Goal: Information Seeking & Learning: Learn about a topic

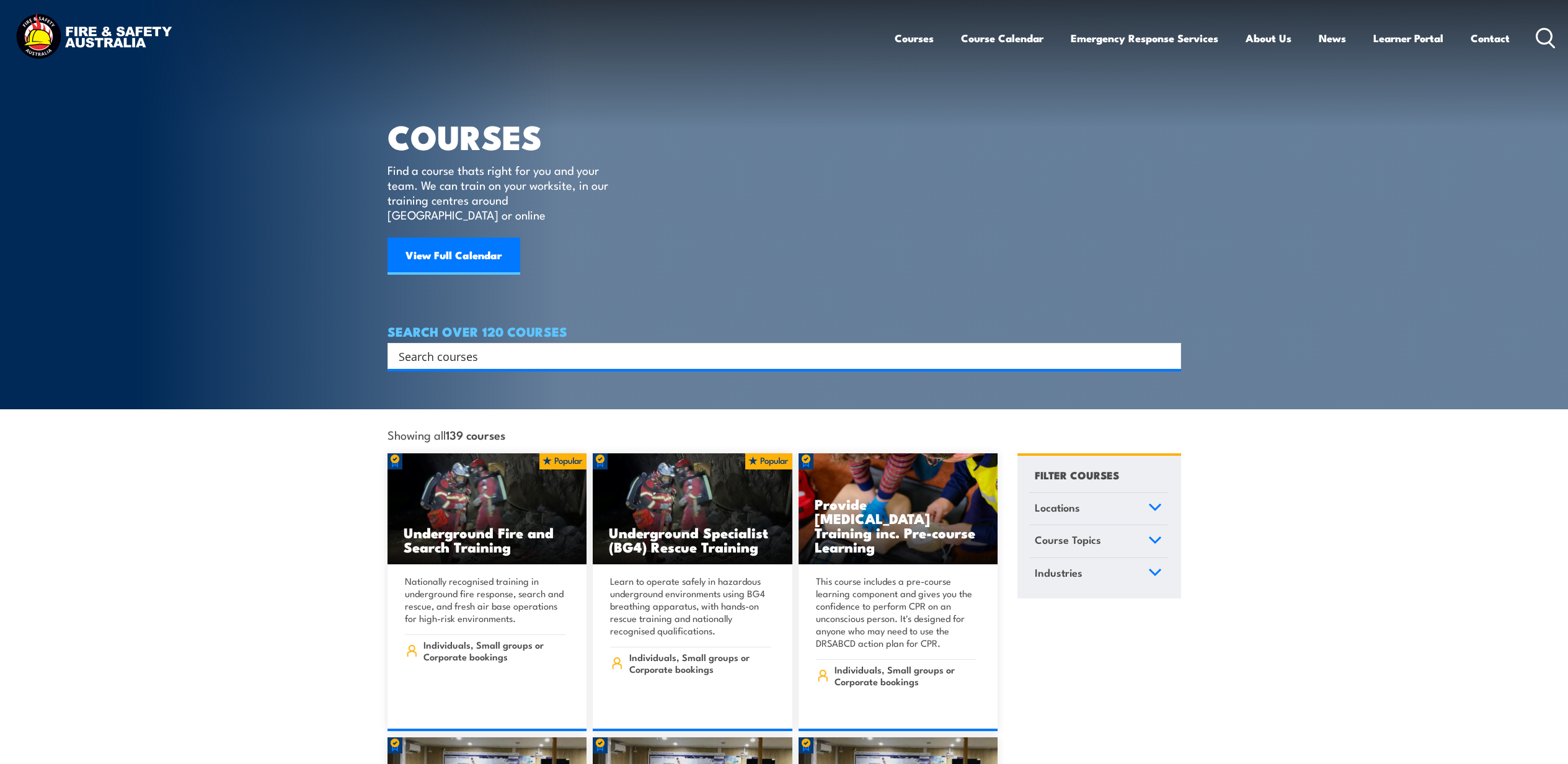
click at [558, 347] on input "Search input" at bounding box center [775, 356] width 755 height 19
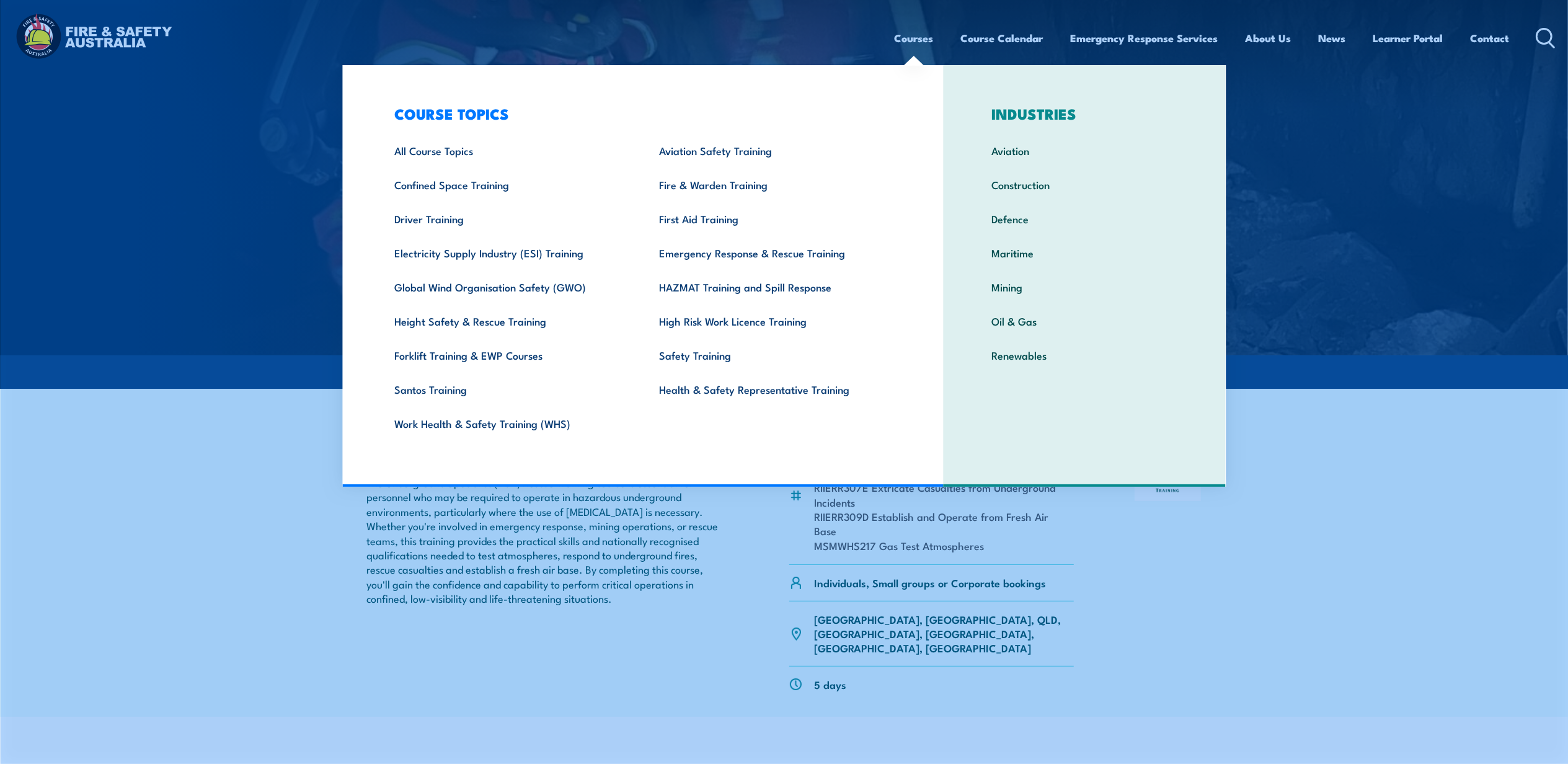
click at [899, 40] on link "Courses" at bounding box center [915, 38] width 39 height 33
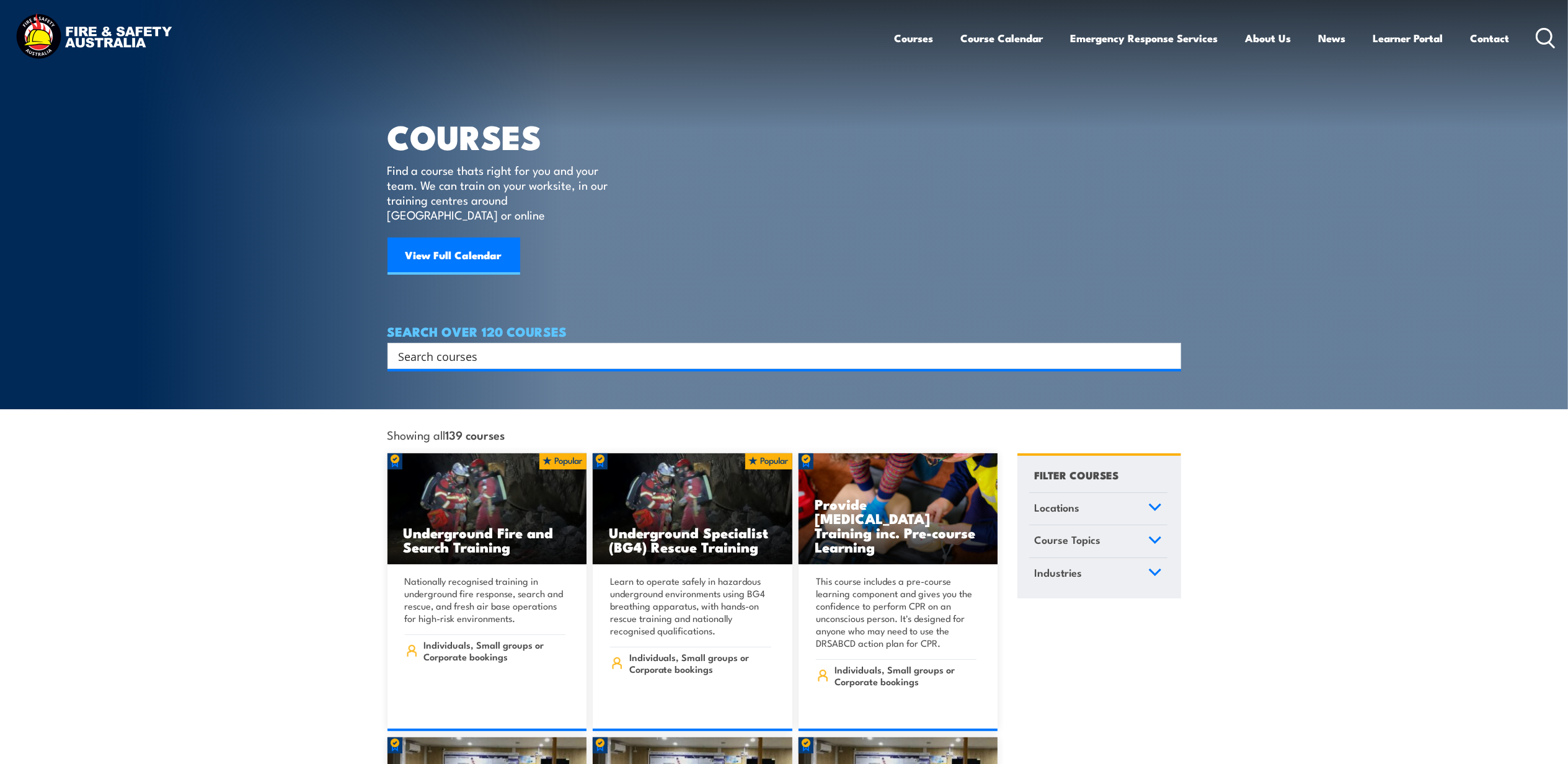
click at [578, 347] on input "Search input" at bounding box center [775, 356] width 755 height 19
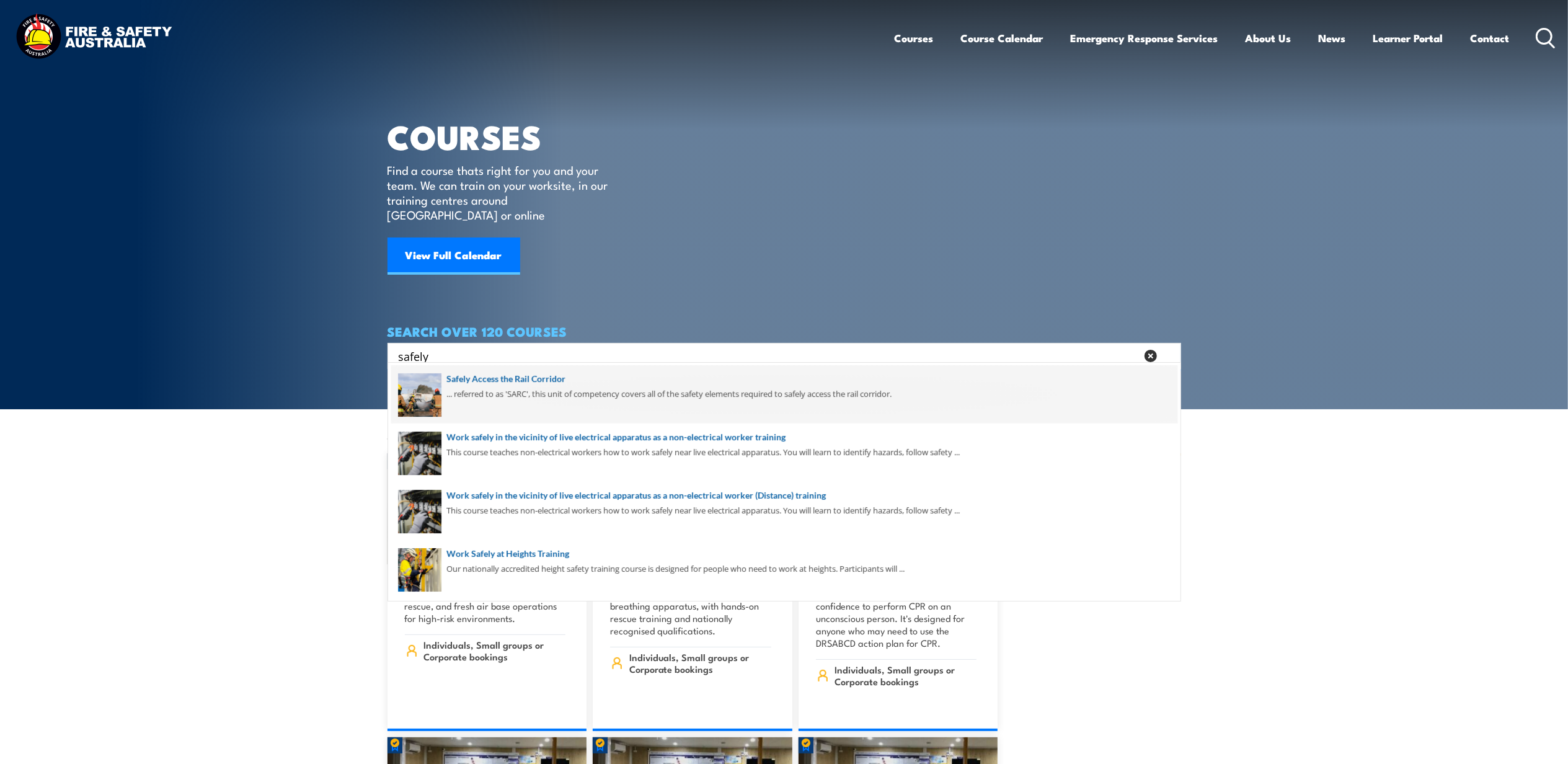
type input "safely"
click at [491, 381] on span at bounding box center [784, 394] width 786 height 58
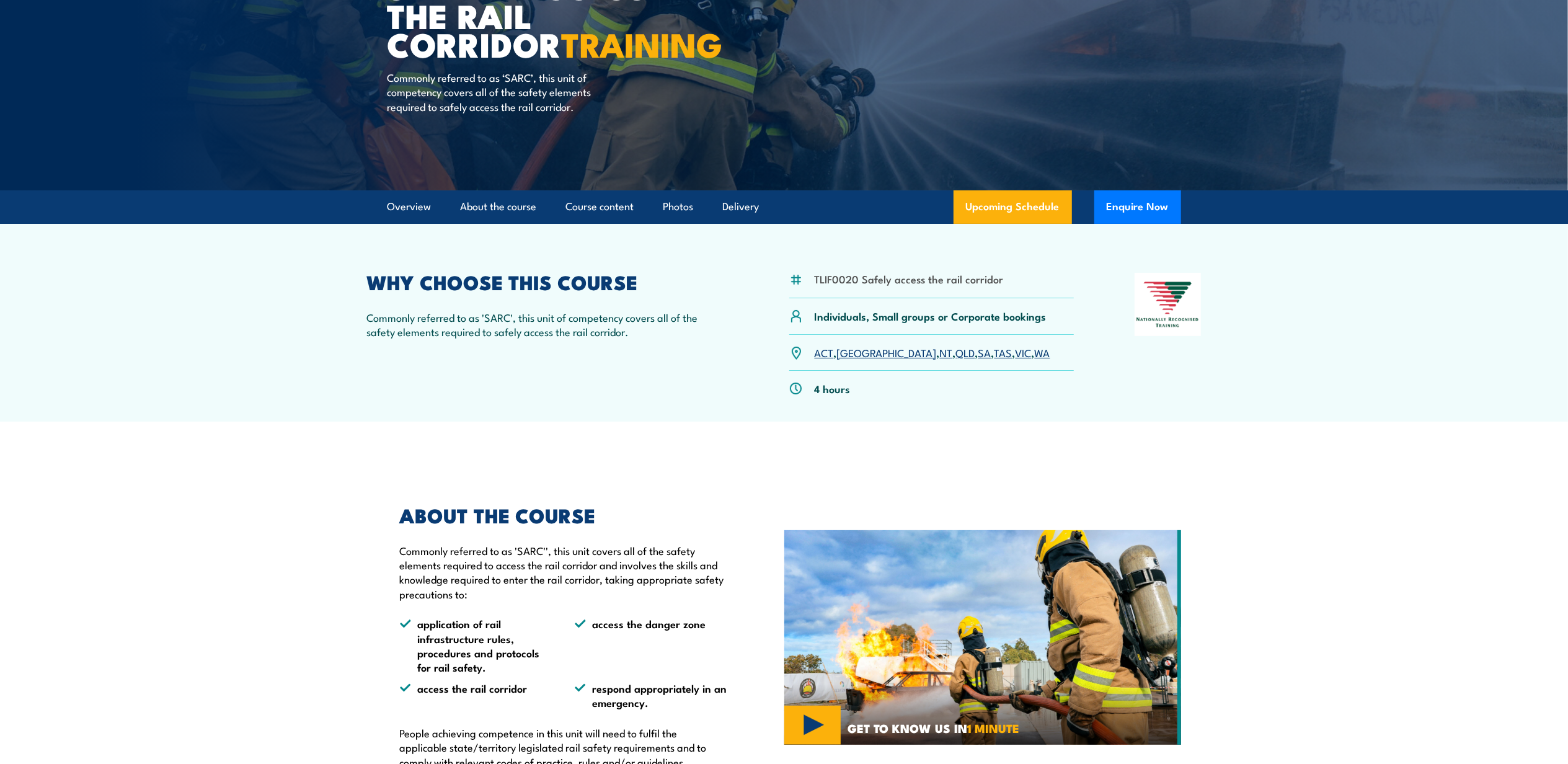
scroll to position [248, 0]
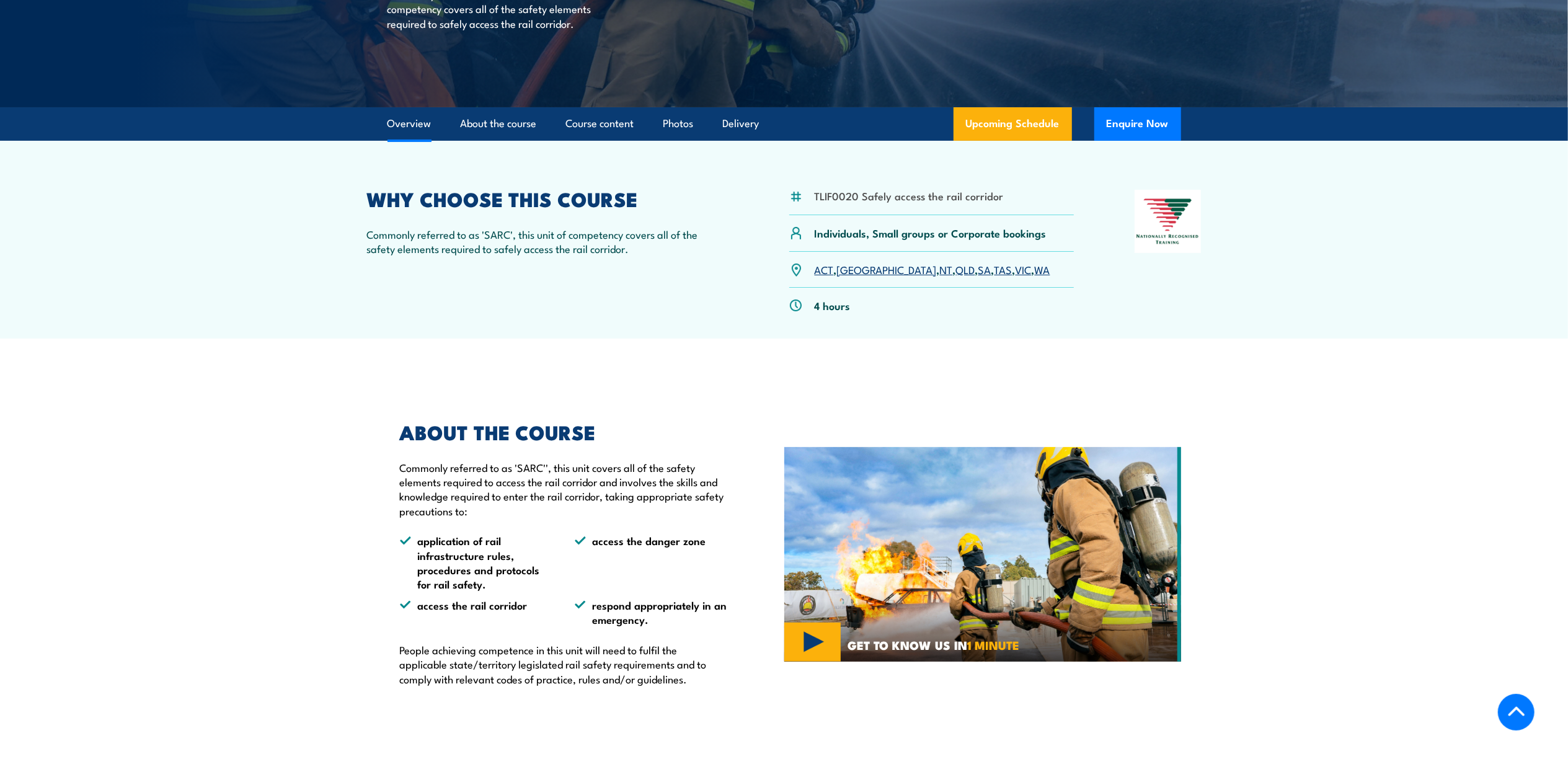
click at [956, 270] on link "QLD" at bounding box center [965, 269] width 19 height 15
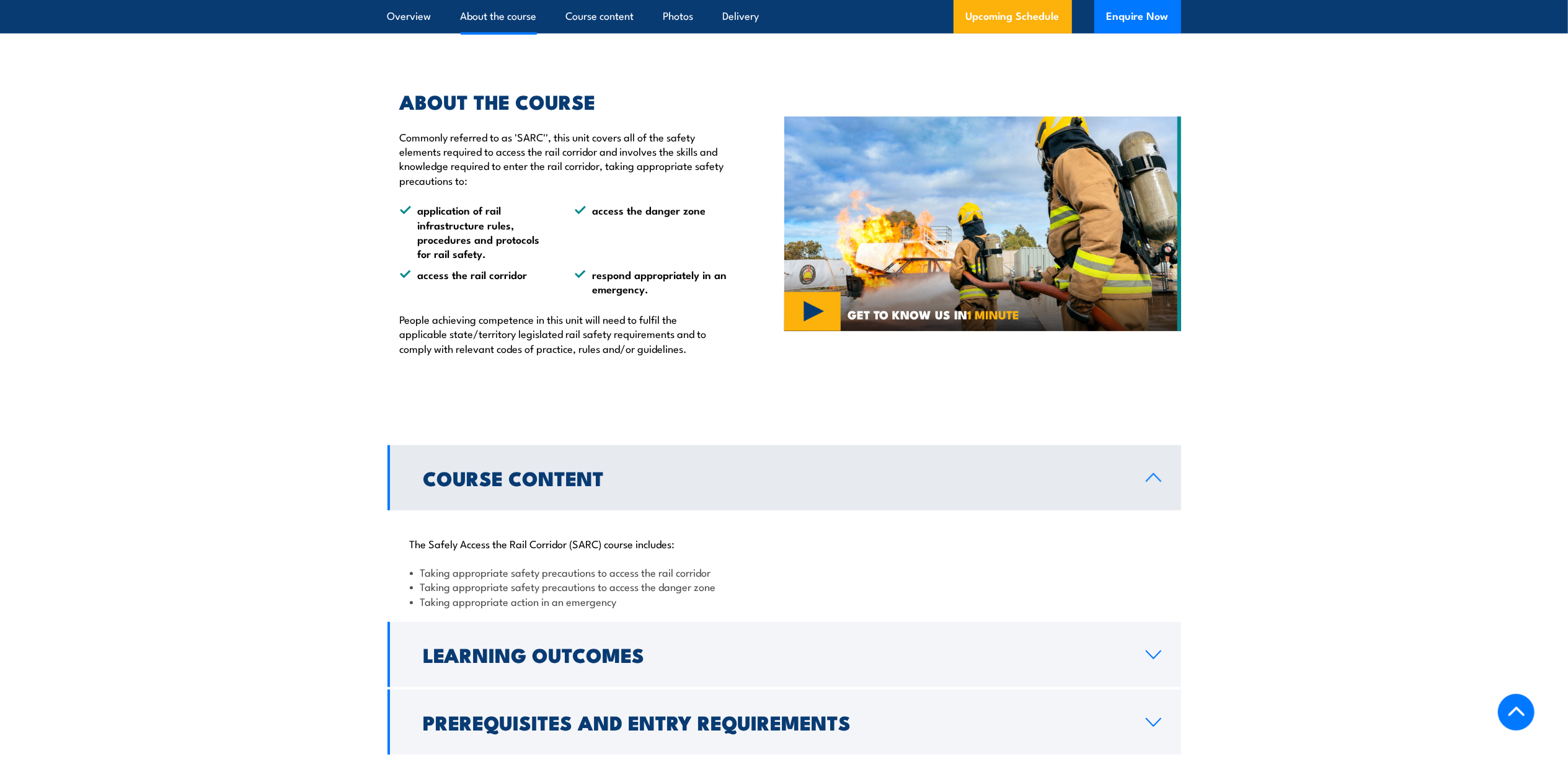
scroll to position [909, 0]
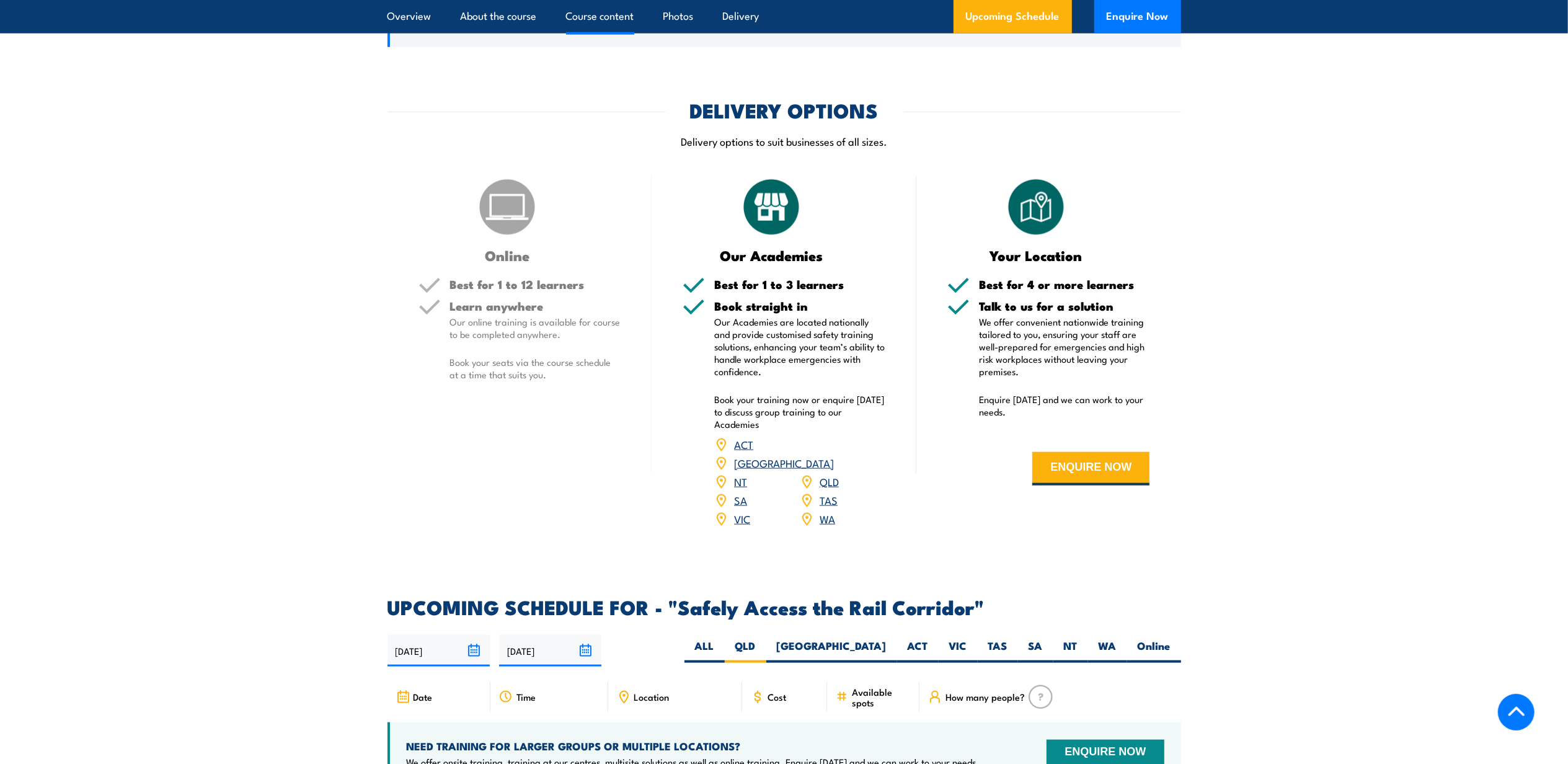
scroll to position [874, 0]
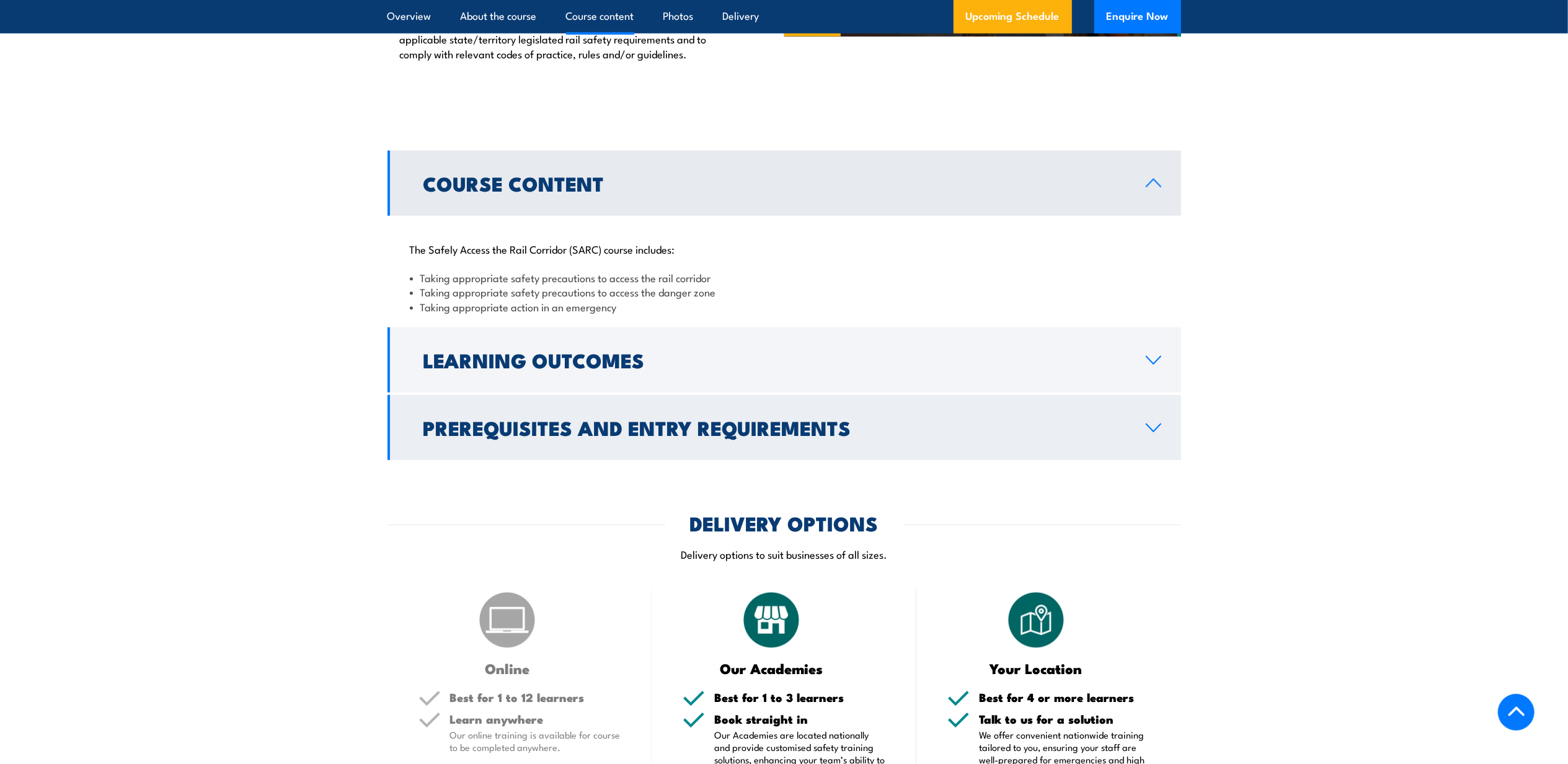
click at [1148, 420] on link "Prerequisites and Entry Requirements" at bounding box center [784, 427] width 793 height 66
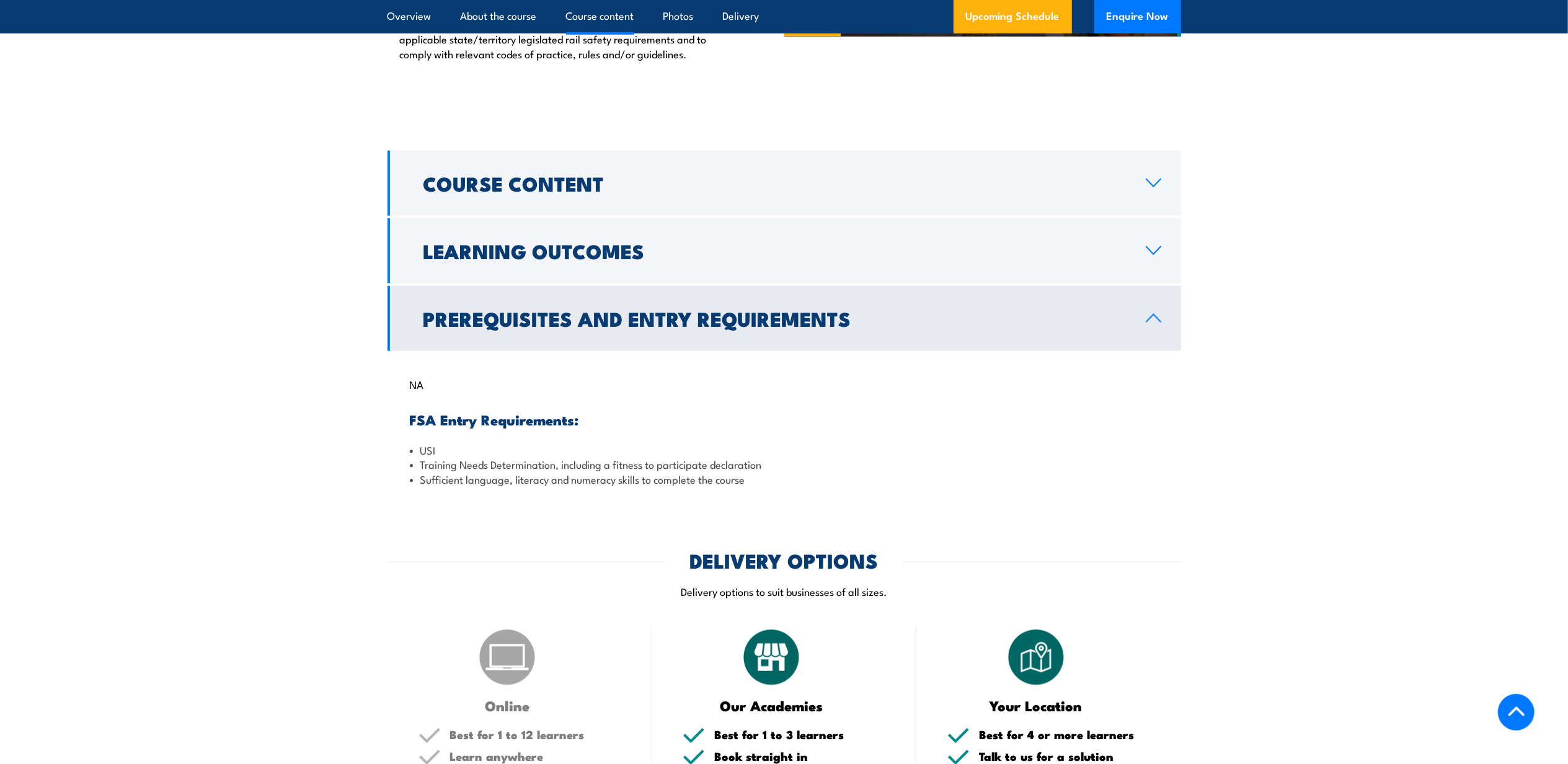
click at [1154, 322] on icon at bounding box center [1153, 318] width 17 height 10
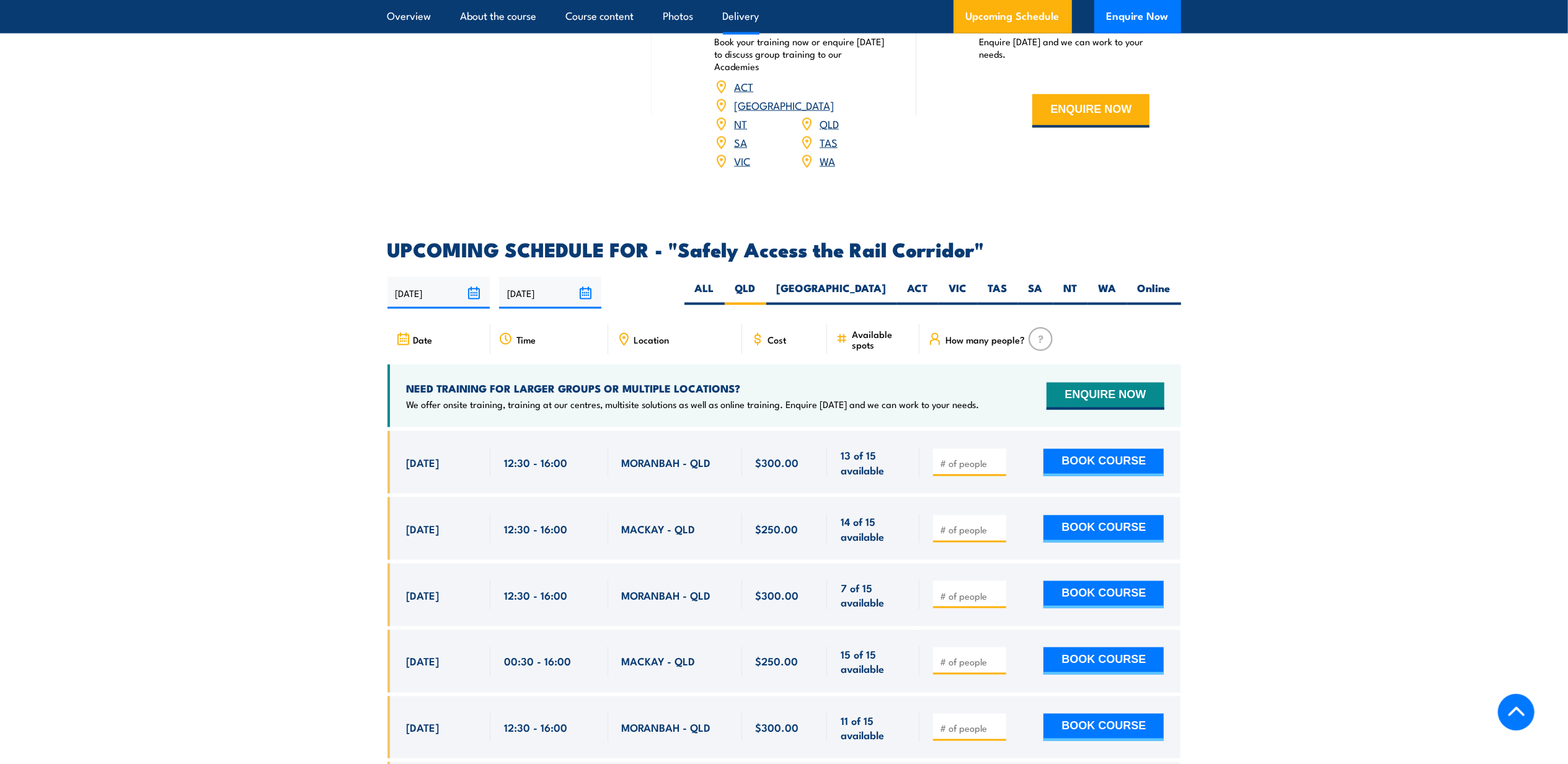
scroll to position [1699, 0]
